Goal: Task Accomplishment & Management: Use online tool/utility

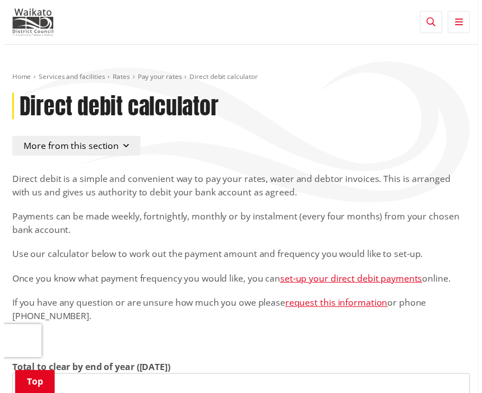
scroll to position [336, 0]
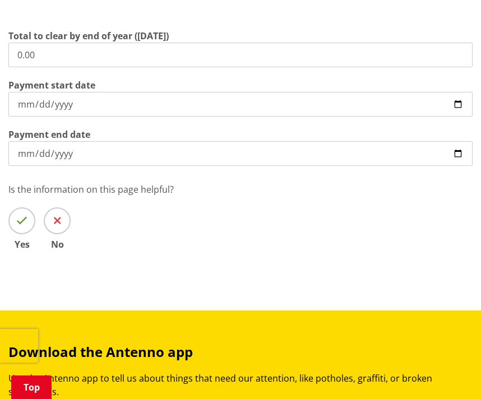
drag, startPoint x: -4, startPoint y: 50, endPoint x: -62, endPoint y: 49, distance: 57.7
click at [0, 49] on html "Skip to content Toggle search Toggle navigation Services and facilities Recreat…" at bounding box center [240, 333] width 481 height 1338
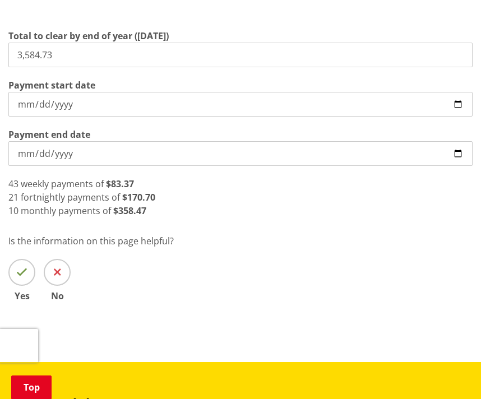
click at [58, 57] on input "3,584.73" at bounding box center [240, 55] width 464 height 25
drag, startPoint x: 58, startPoint y: 57, endPoint x: -36, endPoint y: 59, distance: 94.7
click at [0, 59] on html "Skip to content Toggle search Toggle navigation Services and facilities Recreat…" at bounding box center [240, 358] width 481 height 1389
type input "3,152.86"
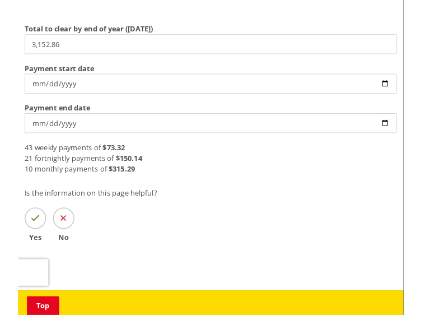
scroll to position [363, 0]
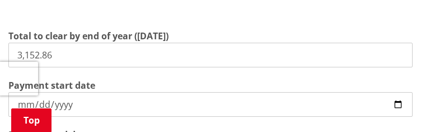
click at [280, 84] on div "Payment start date 2025-09-05" at bounding box center [210, 97] width 405 height 38
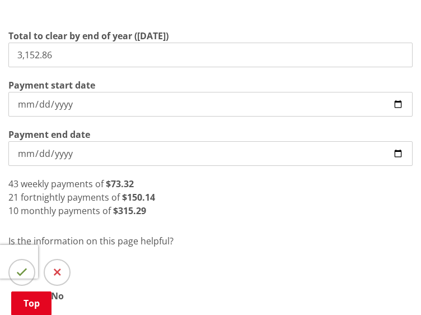
click at [222, 193] on div "21 fortnightly payments of $150.14" at bounding box center [210, 197] width 405 height 13
click at [154, 198] on div "10 monthly payments of $315.29" at bounding box center [210, 210] width 405 height 13
click at [45, 154] on input "[DATE]" at bounding box center [210, 153] width 405 height 25
click at [43, 153] on input "[DATE]" at bounding box center [210, 153] width 405 height 25
click at [31, 154] on input "[DATE]" at bounding box center [210, 153] width 405 height 25
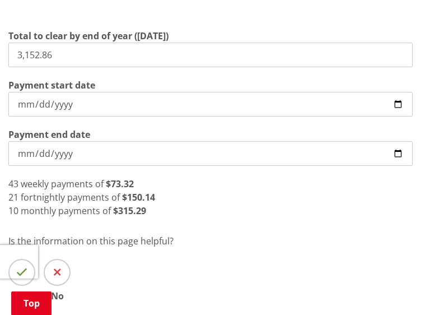
click at [43, 150] on input "[DATE]" at bounding box center [210, 153] width 405 height 25
click at [39, 156] on input "[DATE]" at bounding box center [210, 153] width 405 height 25
click at [21, 159] on input "Payment end date" at bounding box center [210, 153] width 405 height 25
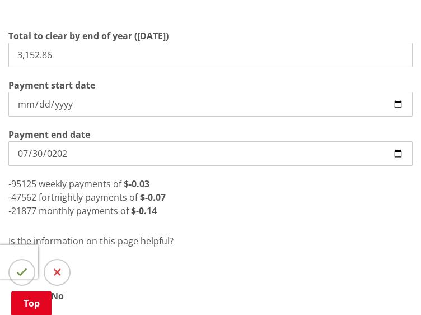
type input "2026-07-30"
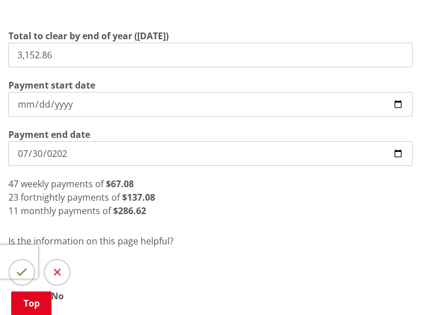
click at [40, 151] on input "2026-07-30" at bounding box center [210, 153] width 405 height 25
click at [16, 158] on input "Payment end date" at bounding box center [210, 153] width 405 height 25
click at [31, 102] on input "[DATE]" at bounding box center [210, 104] width 405 height 25
type input "2025-09-25"
click at [21, 154] on input "Payment end date" at bounding box center [210, 153] width 405 height 25
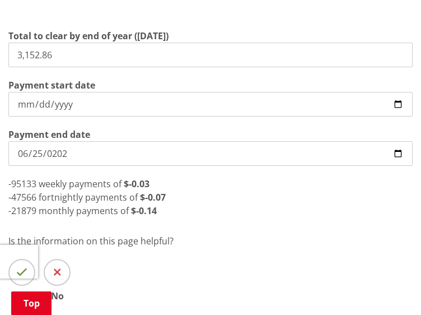
type input "2026-06-25"
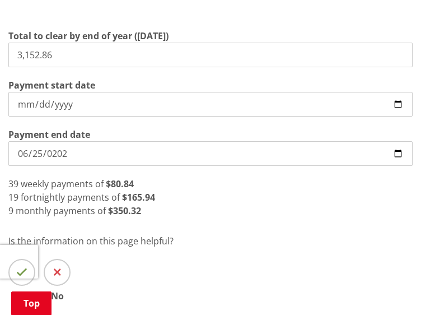
click at [219, 198] on div "19 fortnightly payments of $165.94" at bounding box center [210, 197] width 405 height 13
click at [218, 198] on div "9 monthly payments of $350.32" at bounding box center [210, 210] width 405 height 13
click at [207, 198] on div "9 monthly payments of $350.32" at bounding box center [210, 210] width 405 height 13
drag, startPoint x: 85, startPoint y: 51, endPoint x: -99, endPoint y: 55, distance: 184.4
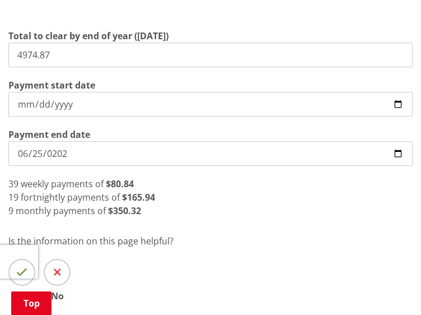
type input "4,974.87"
click at [182, 198] on div "9 monthly payments of $552.76" at bounding box center [210, 210] width 405 height 13
click at [164, 198] on div "9 monthly payments of $552.76" at bounding box center [210, 210] width 405 height 13
click at [58, 155] on input "2026-06-25" at bounding box center [210, 153] width 405 height 25
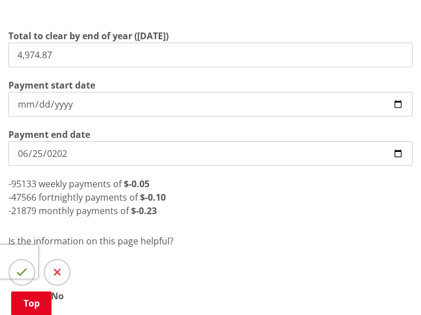
type input "2027-06-25"
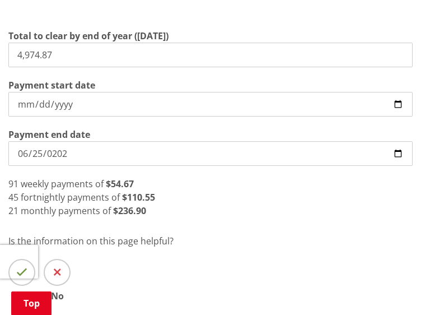
click at [167, 198] on div "Is the information on this page helpful? Yes No" at bounding box center [210, 267] width 405 height 66
click at [204, 198] on div "21 monthly payments of $236.90" at bounding box center [210, 210] width 405 height 13
click at [177, 198] on div "21 monthly payments of $236.90" at bounding box center [210, 210] width 405 height 13
click at [154, 198] on div "Direct debit is a simple and convenient way to pay your rates, water and debtor…" at bounding box center [210, 56] width 421 height 489
click at [137, 198] on strong "$236.90" at bounding box center [129, 211] width 33 height 12
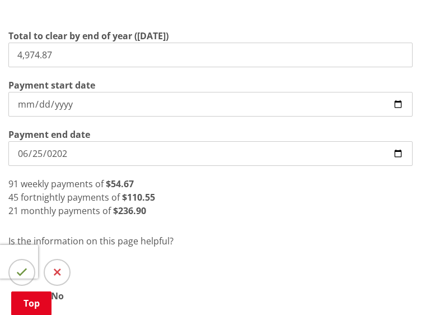
click at [146, 198] on div "21 monthly payments of $236.90" at bounding box center [210, 210] width 405 height 13
click at [92, 57] on input "4,974.87" at bounding box center [210, 55] width 405 height 25
drag, startPoint x: 95, startPoint y: 55, endPoint x: 1, endPoint y: 53, distance: 94.7
click at [1, 53] on div "Direct debit is a simple and convenient way to pay your rates, water and debtor…" at bounding box center [210, 56] width 421 height 489
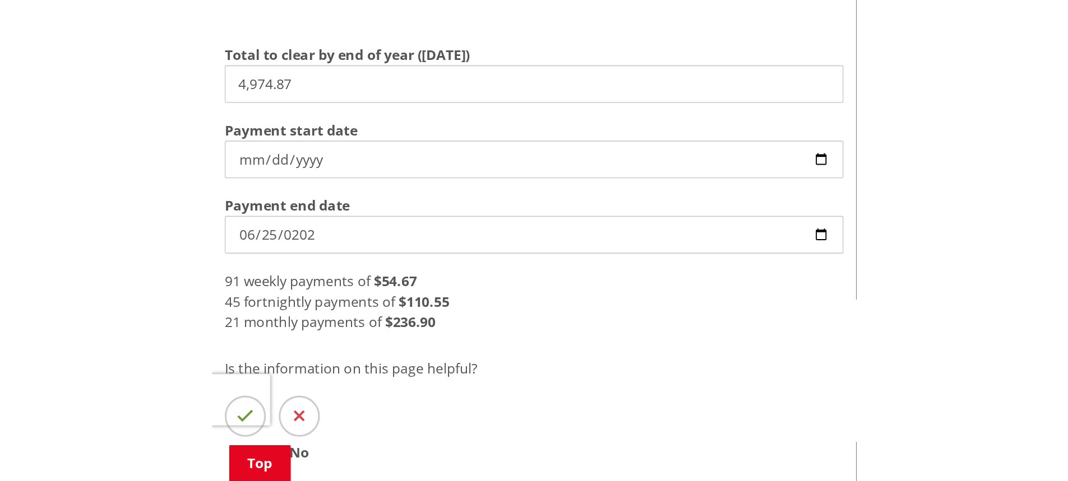
scroll to position [336, 0]
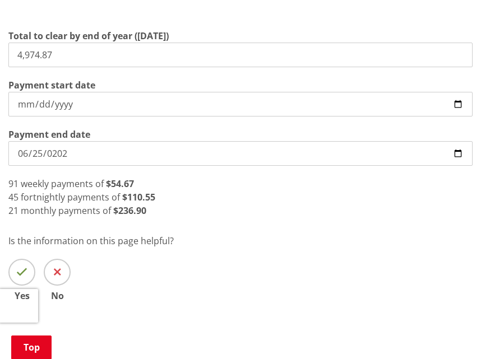
click at [95, 67] on input "4,974.87" at bounding box center [240, 55] width 464 height 25
drag, startPoint x: 92, startPoint y: 60, endPoint x: -7, endPoint y: 57, distance: 98.7
click at [0, 57] on html "Skip to content Toggle search Toggle navigation Services and facilities Recreat…" at bounding box center [240, 358] width 481 height 1389
type input "3"
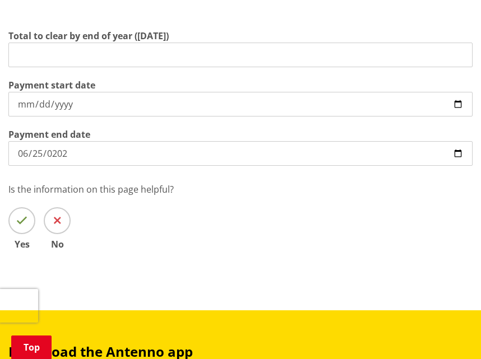
click at [153, 47] on input "Total to clear by end of year ([DATE])" at bounding box center [240, 55] width 464 height 25
type input "3,152.86"
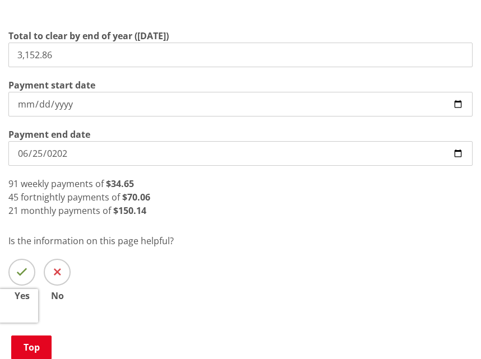
click at [66, 157] on input "2027-06-25" at bounding box center [240, 153] width 464 height 25
type input "2026-06-25"
click at [35, 158] on input "2026-06-25" at bounding box center [240, 153] width 464 height 25
click at [216, 198] on p "Is the information on this page helpful?" at bounding box center [240, 240] width 464 height 13
click at [35, 152] on input "2026-06-25" at bounding box center [240, 153] width 464 height 25
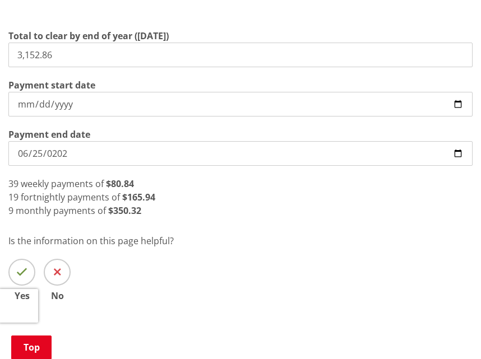
click at [35, 152] on input "2026-06-25" at bounding box center [240, 153] width 464 height 25
type input "2026-07-25"
click at [84, 150] on input "2026-07-25" at bounding box center [240, 153] width 464 height 25
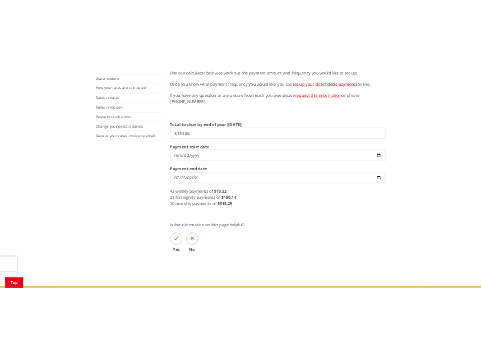
scroll to position [280, 0]
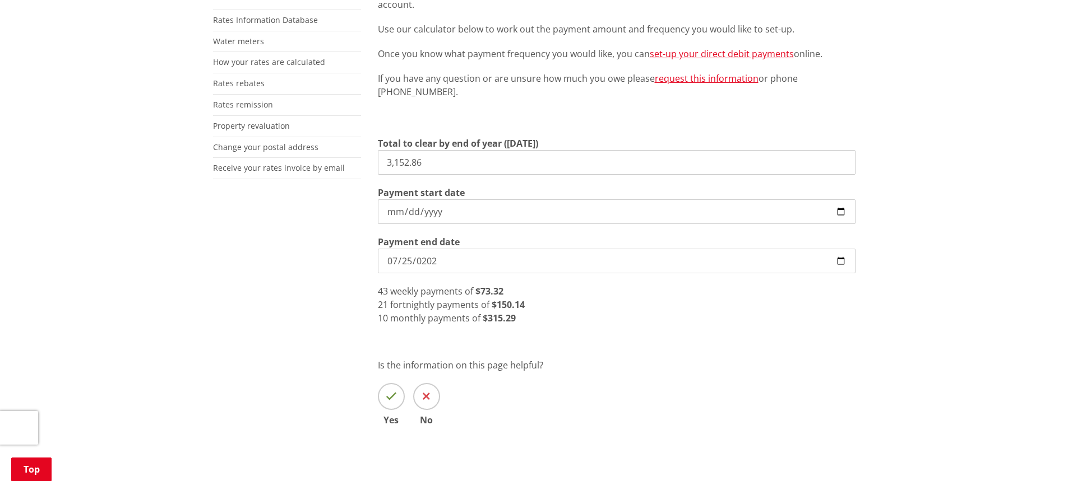
click at [398, 198] on input "2026-07-25" at bounding box center [617, 261] width 478 height 25
click at [406, 198] on input "2026-07-25" at bounding box center [617, 261] width 478 height 25
type input "272022-06-25"
type input "2025-06-30"
type input "[DATE]"
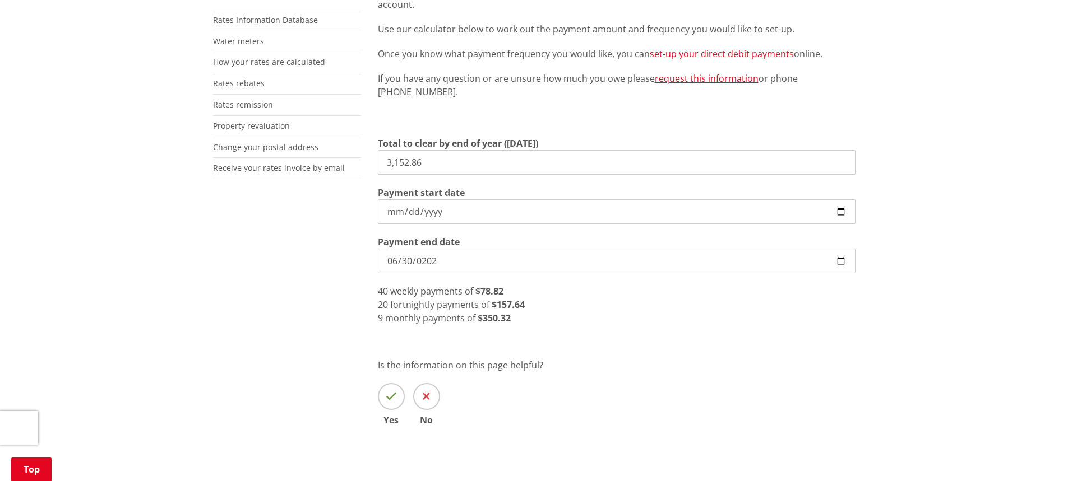
click at [480, 198] on div "9 monthly payments of $350.32" at bounding box center [617, 318] width 478 height 13
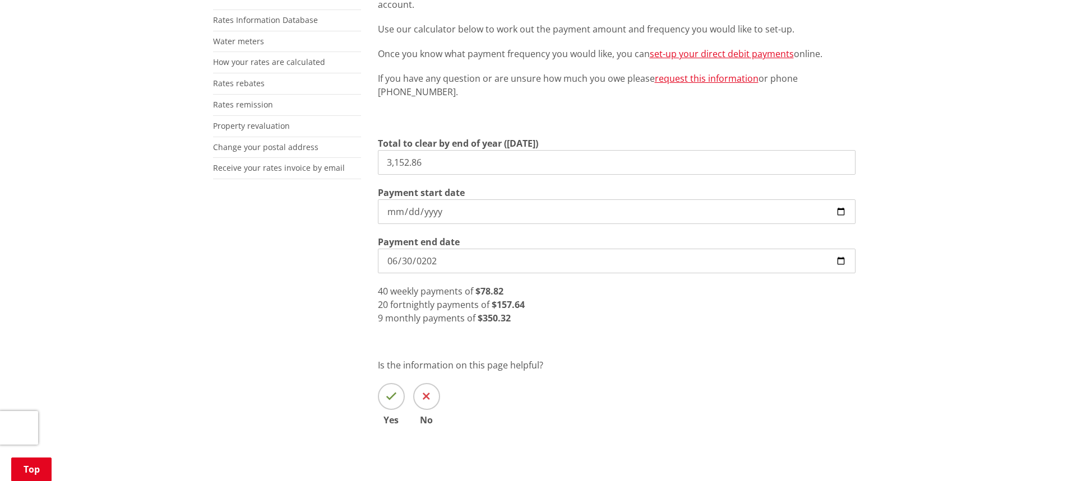
click at [480, 198] on div "9 monthly payments of $350.32" at bounding box center [617, 318] width 478 height 13
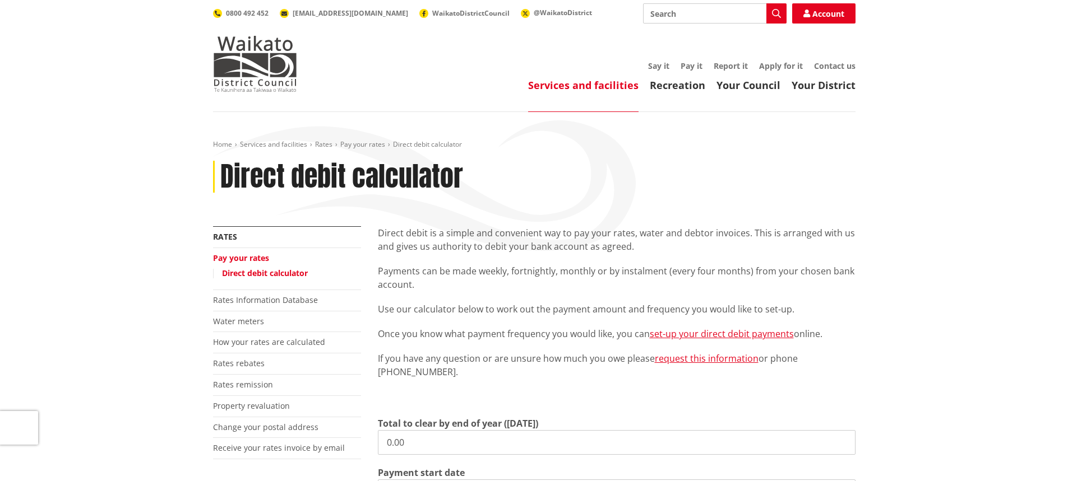
click at [717, 17] on input "Search" at bounding box center [714, 13] width 143 height 20
type input "waikato rates payment schedule"
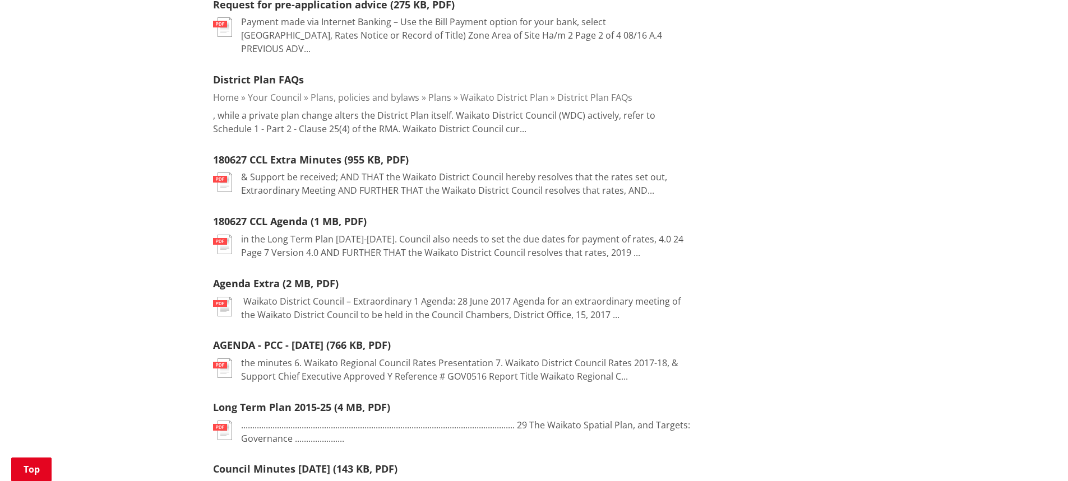
scroll to position [448, 0]
